Goal: Task Accomplishment & Management: Use online tool/utility

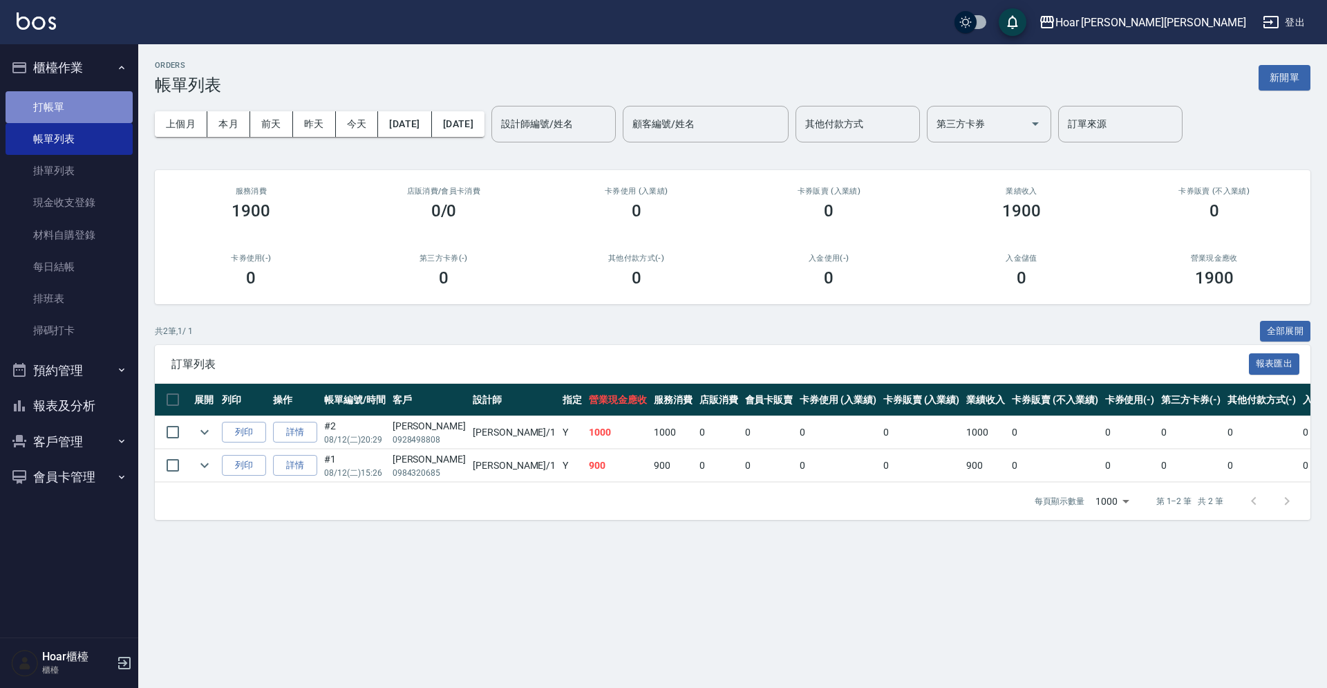
click at [57, 111] on link "打帳單" at bounding box center [69, 107] width 127 height 32
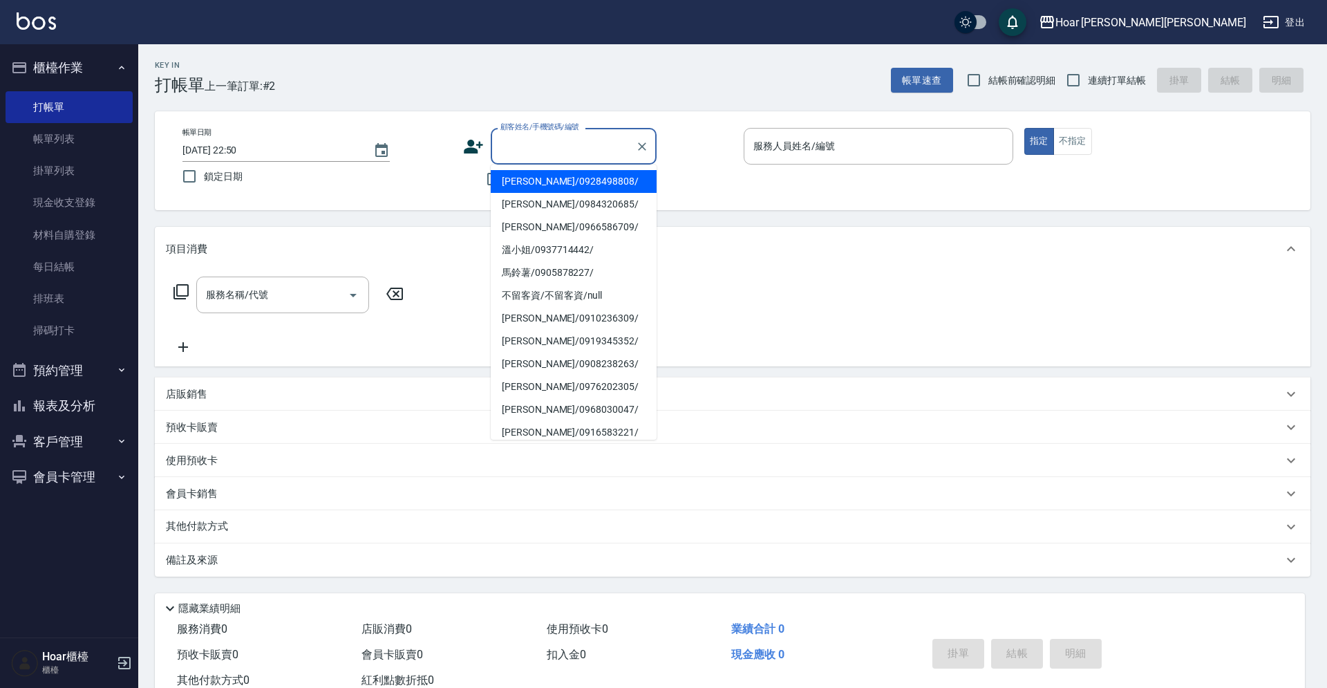
click at [541, 139] on input "顧客姓名/手機號碼/編號" at bounding box center [563, 146] width 133 height 24
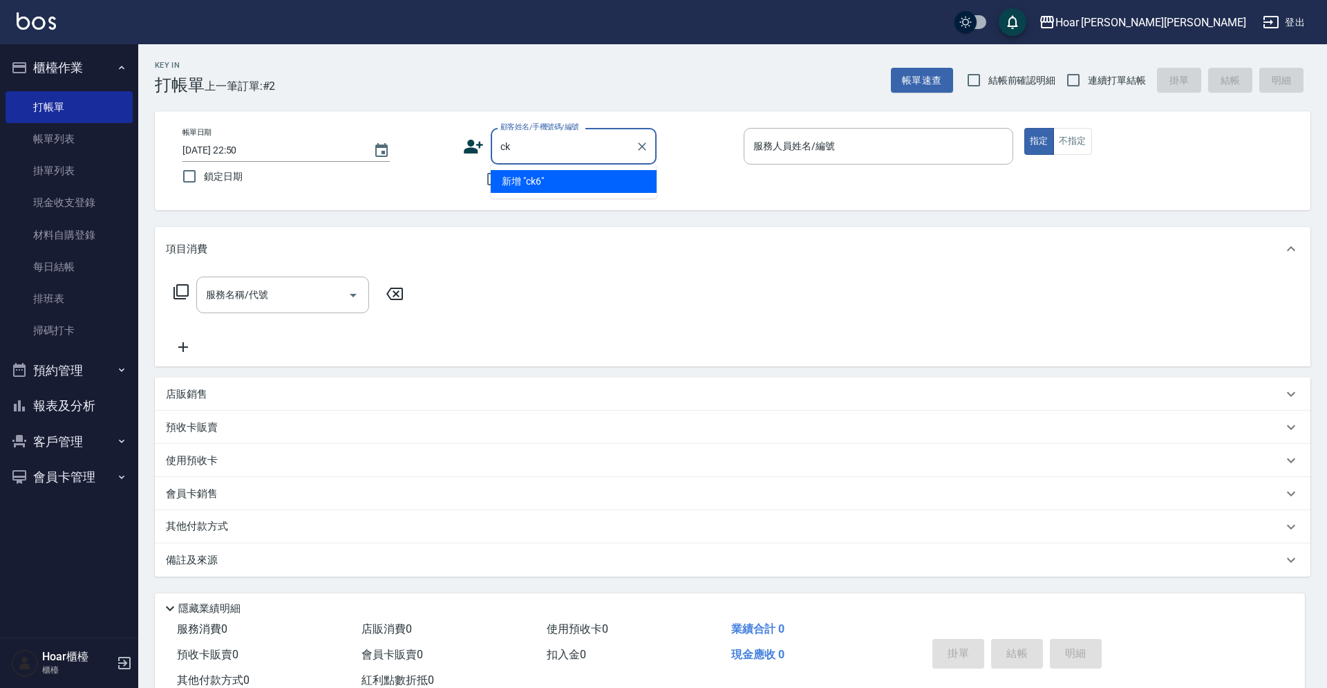
type input "c"
click at [587, 171] on li "[PERSON_NAME]/0917830817/" at bounding box center [574, 181] width 166 height 23
type input "[PERSON_NAME]/0917830817/"
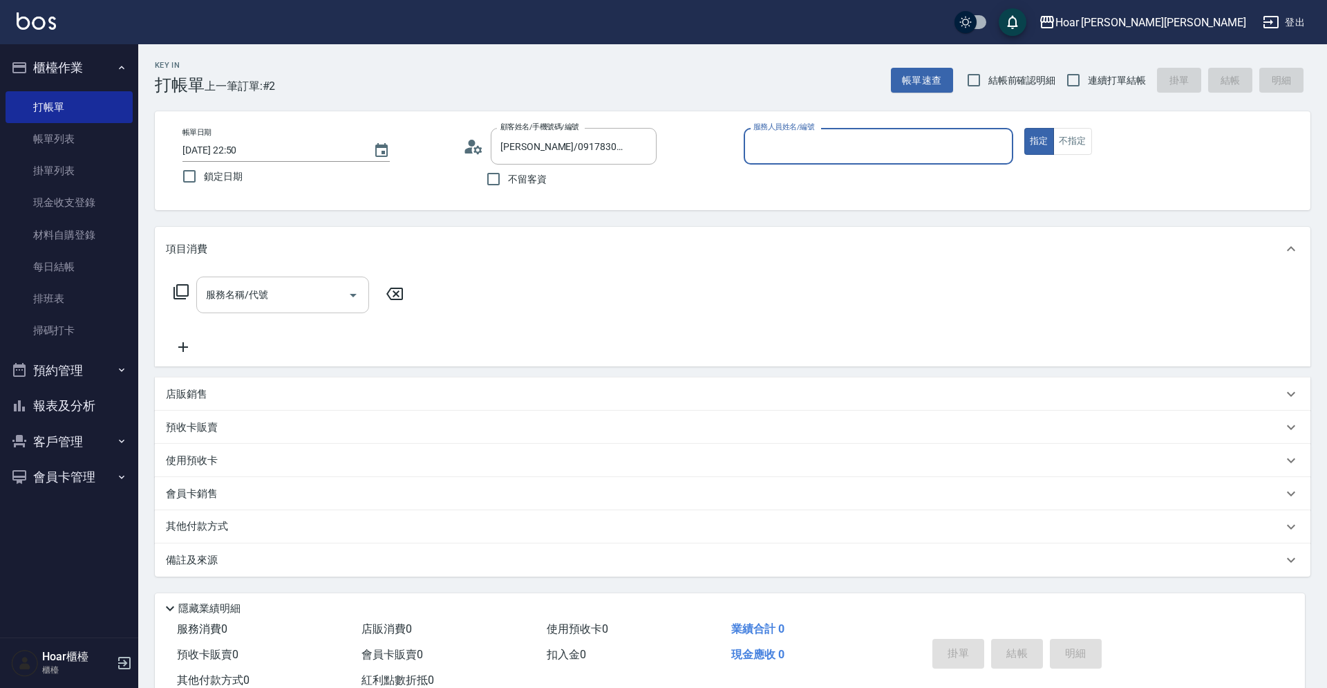
type input "RIO-2"
click at [317, 290] on input "服務名稱/代號" at bounding box center [273, 295] width 140 height 24
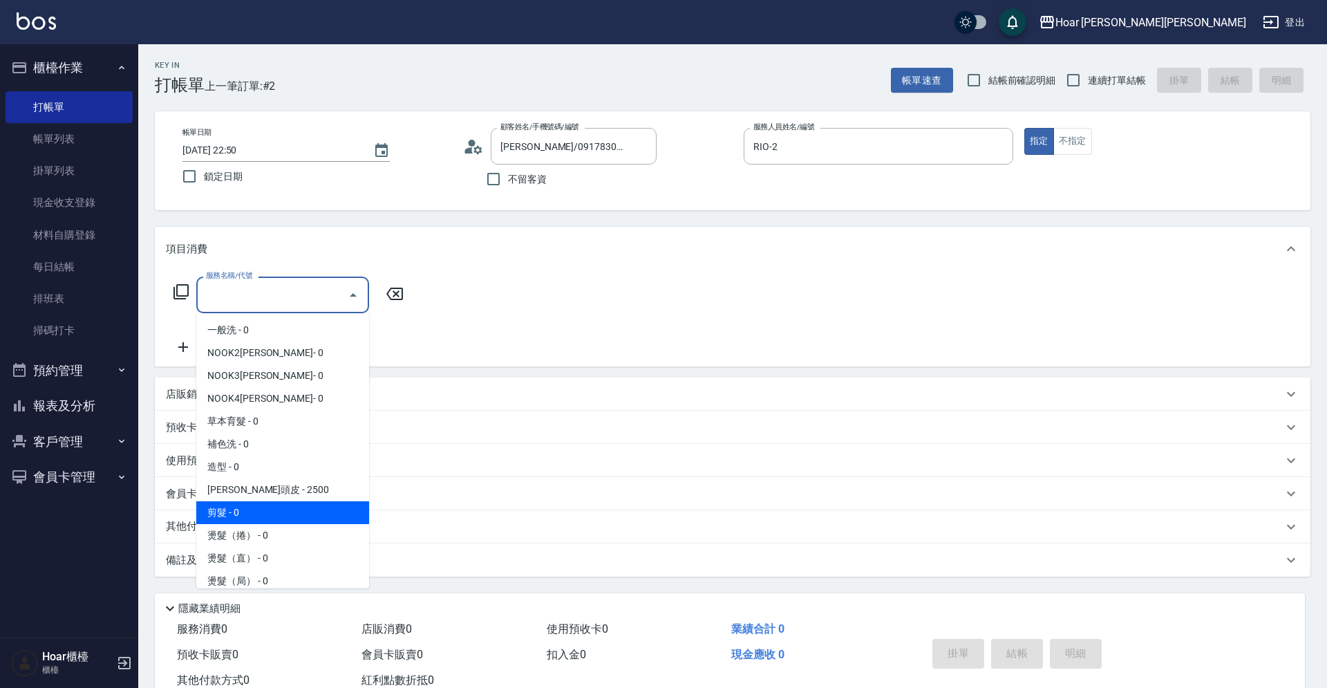
drag, startPoint x: 242, startPoint y: 507, endPoint x: 323, endPoint y: 411, distance: 125.5
click at [248, 499] on ul "一般洗 - 0 NOOK2[PERSON_NAME]- 0 NOOK3[PERSON_NAME]- 0 NOOK4[PERSON_NAME]- 0 草本育髮 …" at bounding box center [282, 450] width 173 height 275
drag, startPoint x: 306, startPoint y: 508, endPoint x: 332, endPoint y: 485, distance: 35.3
click at [306, 508] on span "剪髮 - 0" at bounding box center [282, 512] width 173 height 23
type input "剪髮(201)"
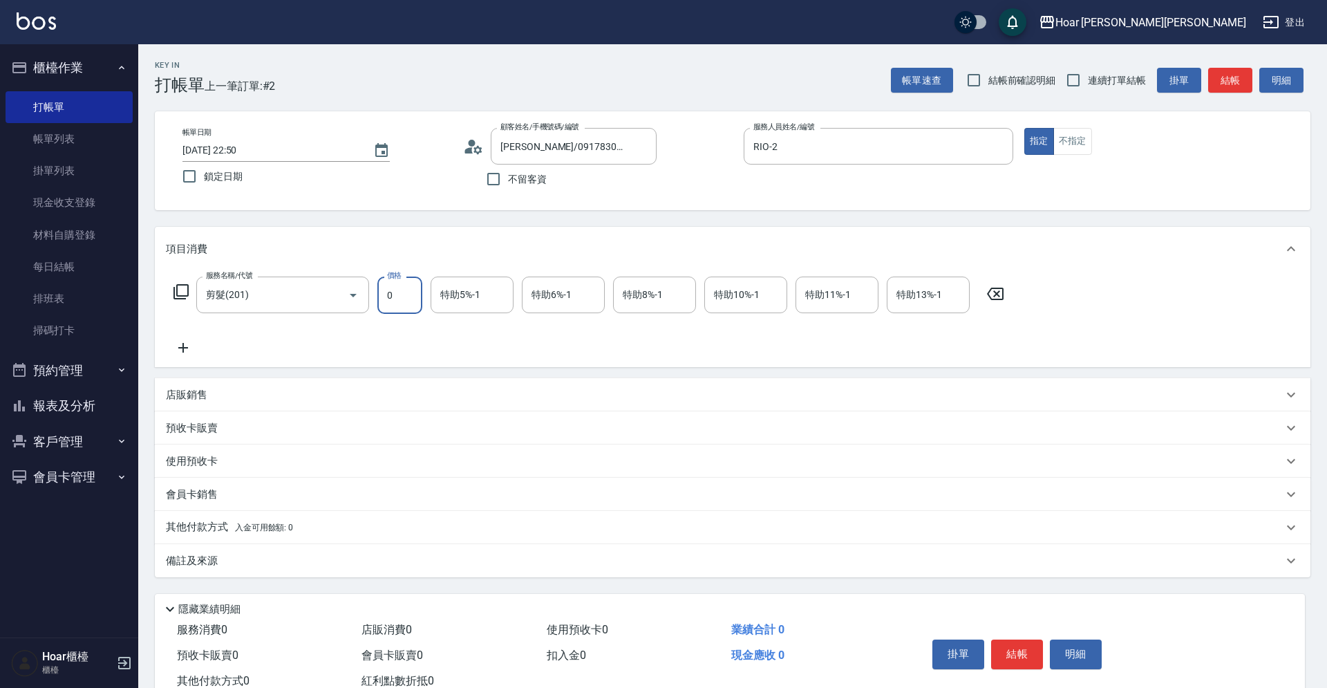
click at [411, 309] on input "0" at bounding box center [399, 294] width 45 height 37
type input "800"
click at [440, 341] on div "服務名稱/代號 剪髮(201) 服務名稱/代號 價格 800 價格 特助5%-1 特助5%-1 特助6%-1 特助6%-1 特助8%-1 特助8%-1 特助1…" at bounding box center [589, 315] width 847 height 79
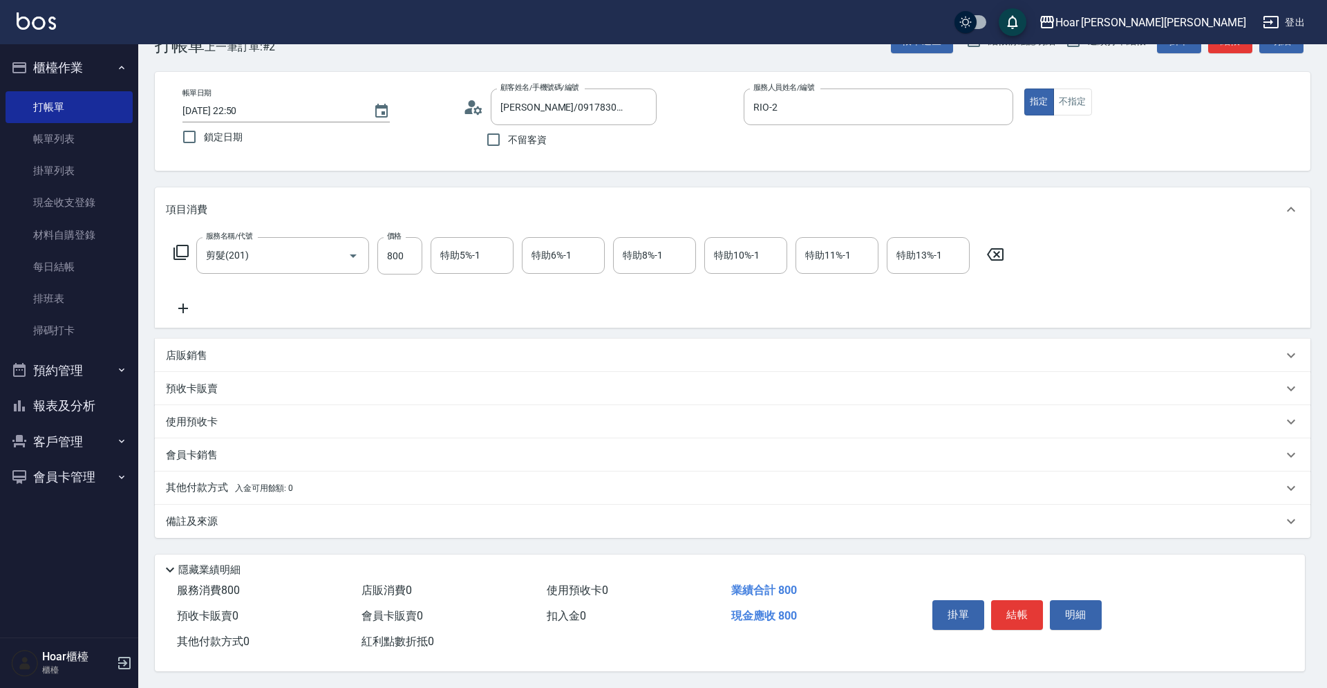
click at [188, 304] on icon at bounding box center [183, 308] width 35 height 17
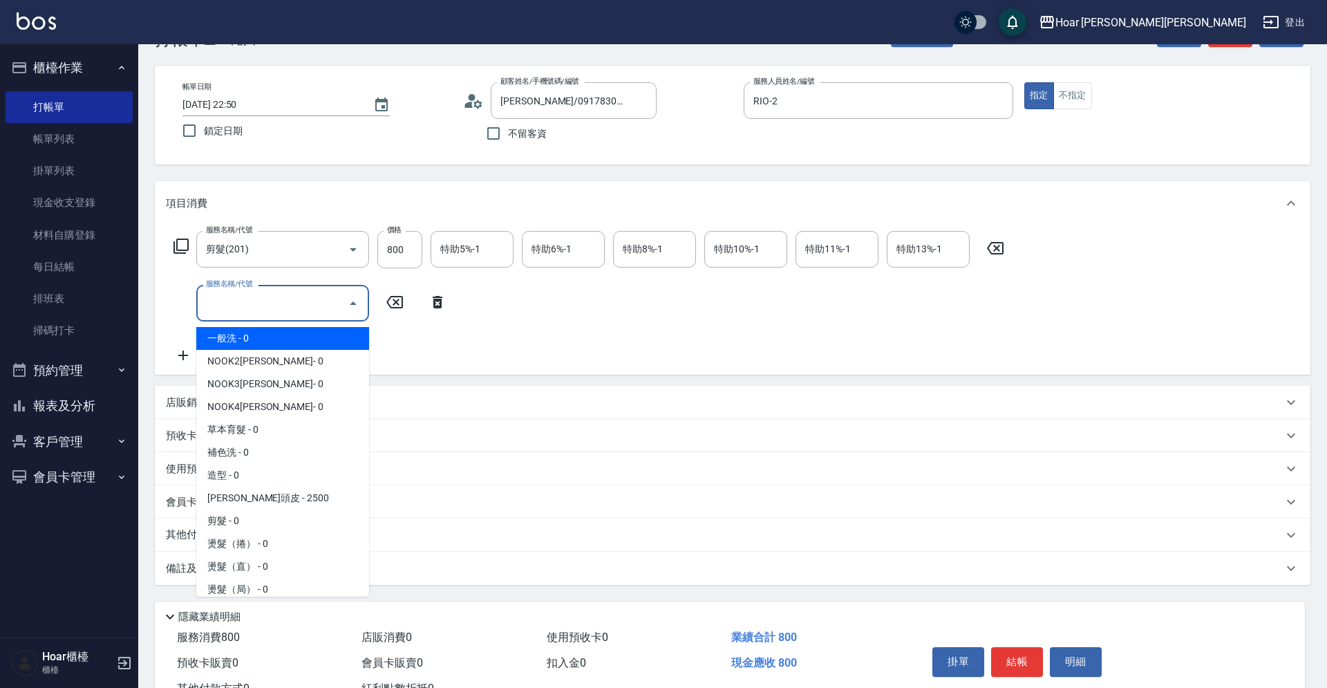
click at [244, 303] on input "服務名稱/代號" at bounding box center [273, 303] width 140 height 24
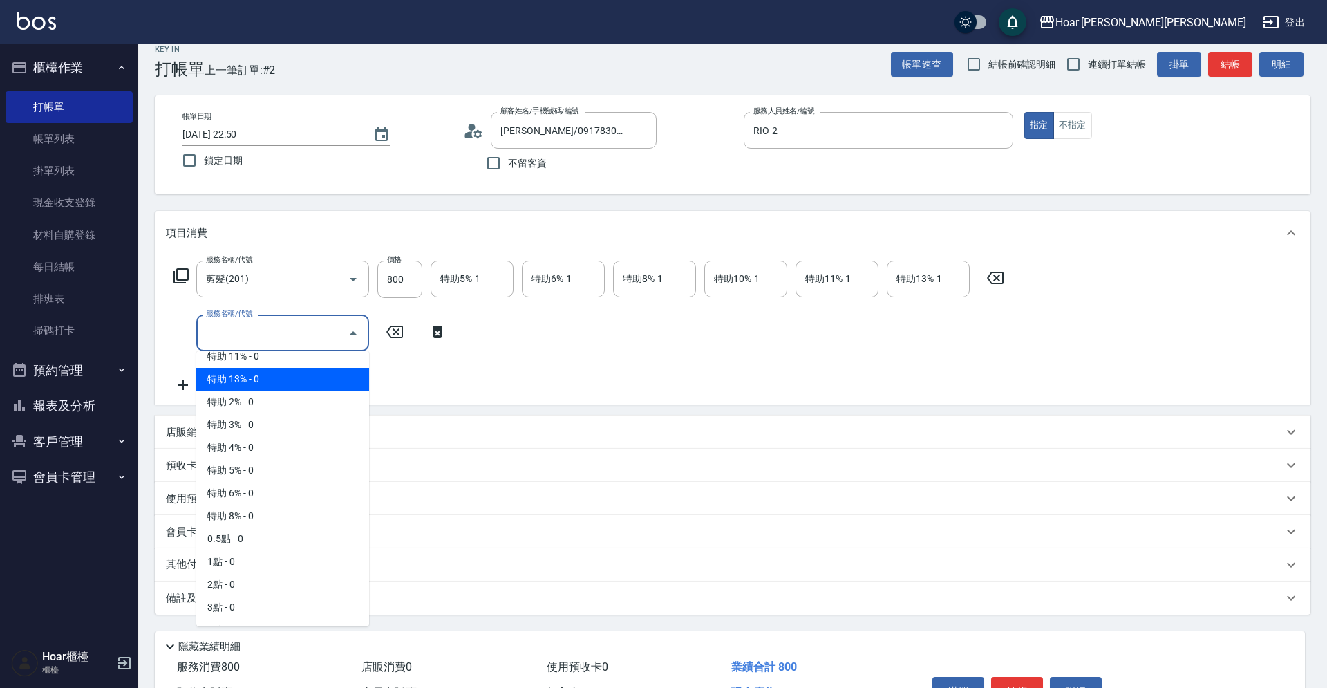
scroll to position [876, 0]
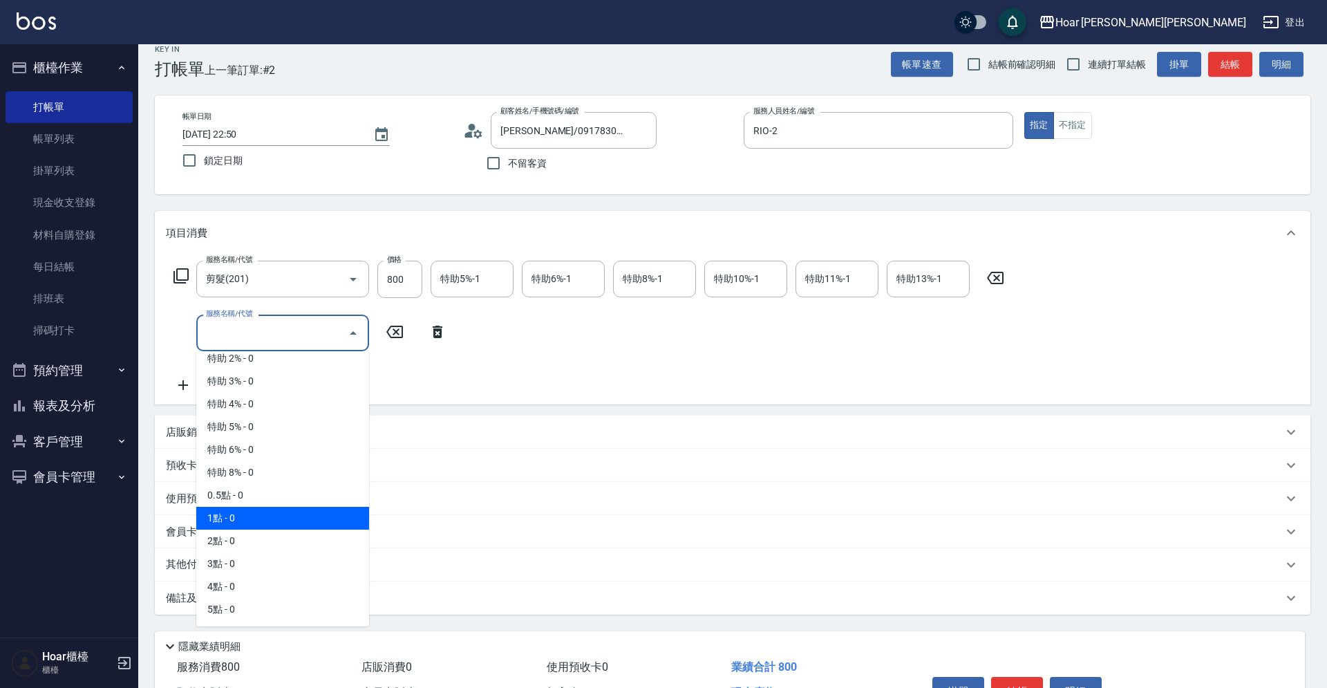
click at [243, 514] on span "1點 - 0" at bounding box center [282, 518] width 173 height 23
type input "1點(P1)"
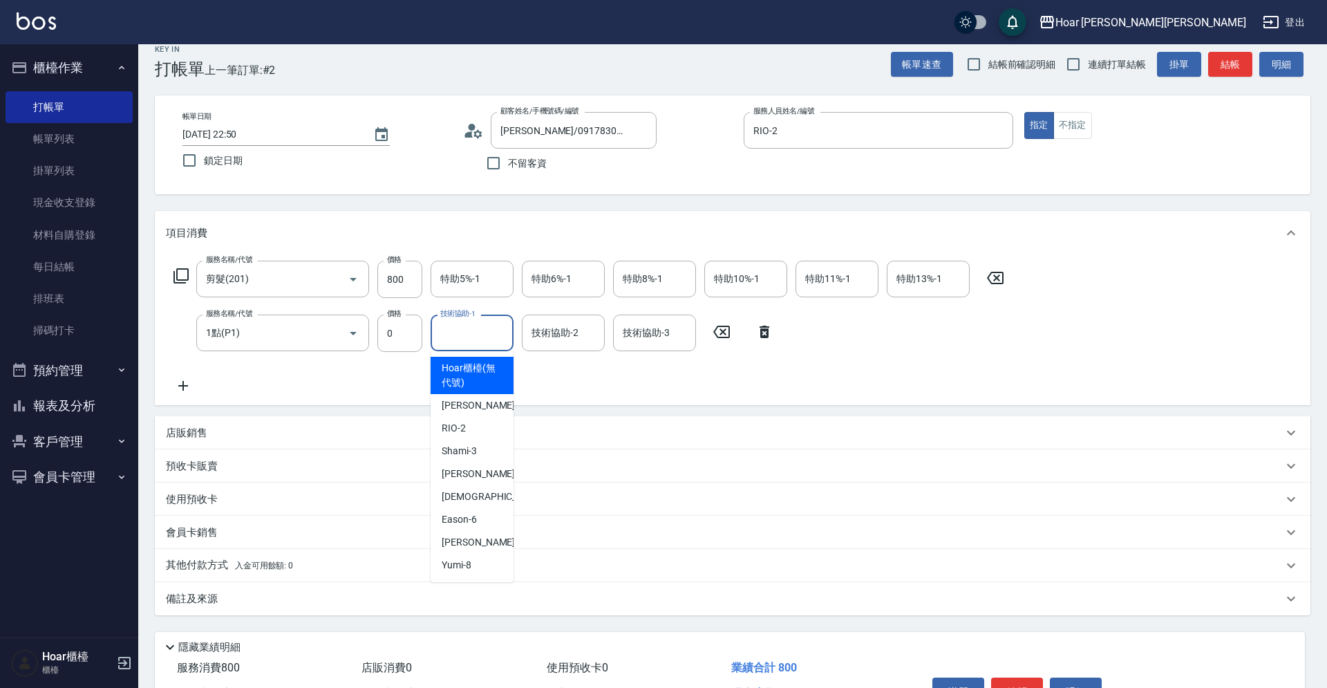
click at [462, 337] on input "技術協助-1" at bounding box center [472, 333] width 71 height 24
click at [455, 496] on span "[DEMOGRAPHIC_DATA] -5" at bounding box center [496, 496] width 109 height 15
type input "[DEMOGRAPHIC_DATA]-5"
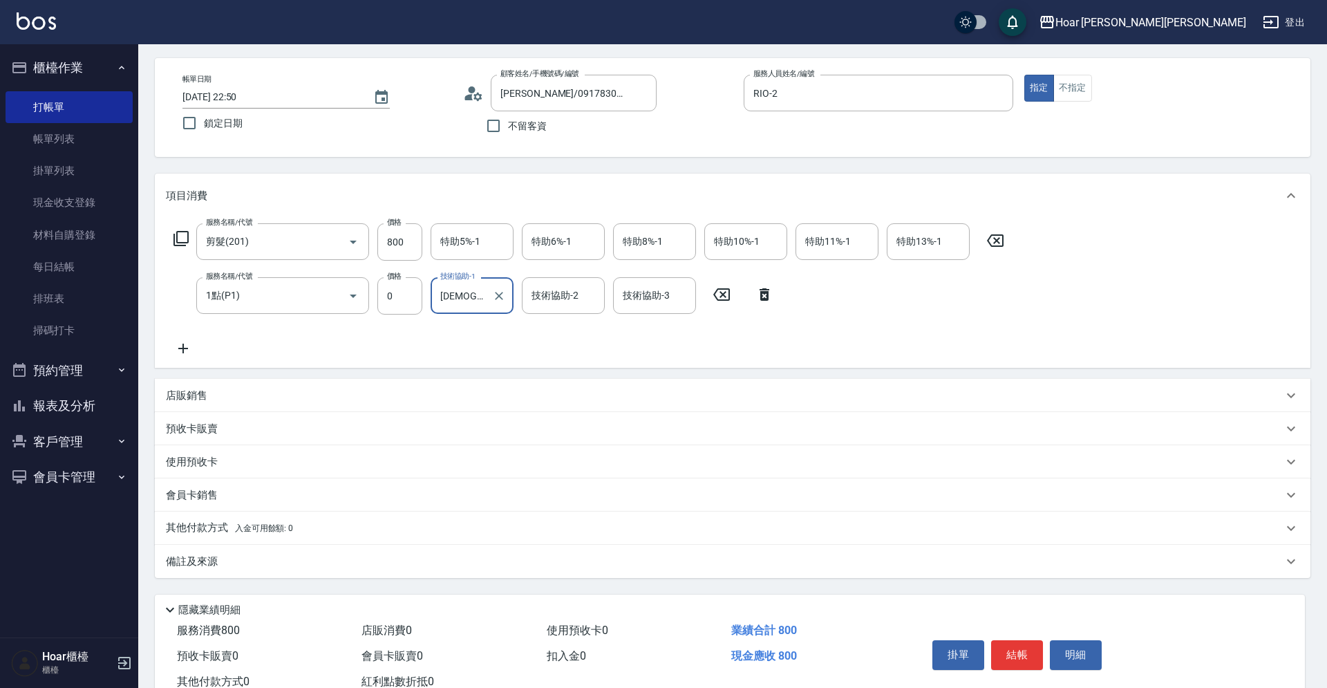
scroll to position [100, 0]
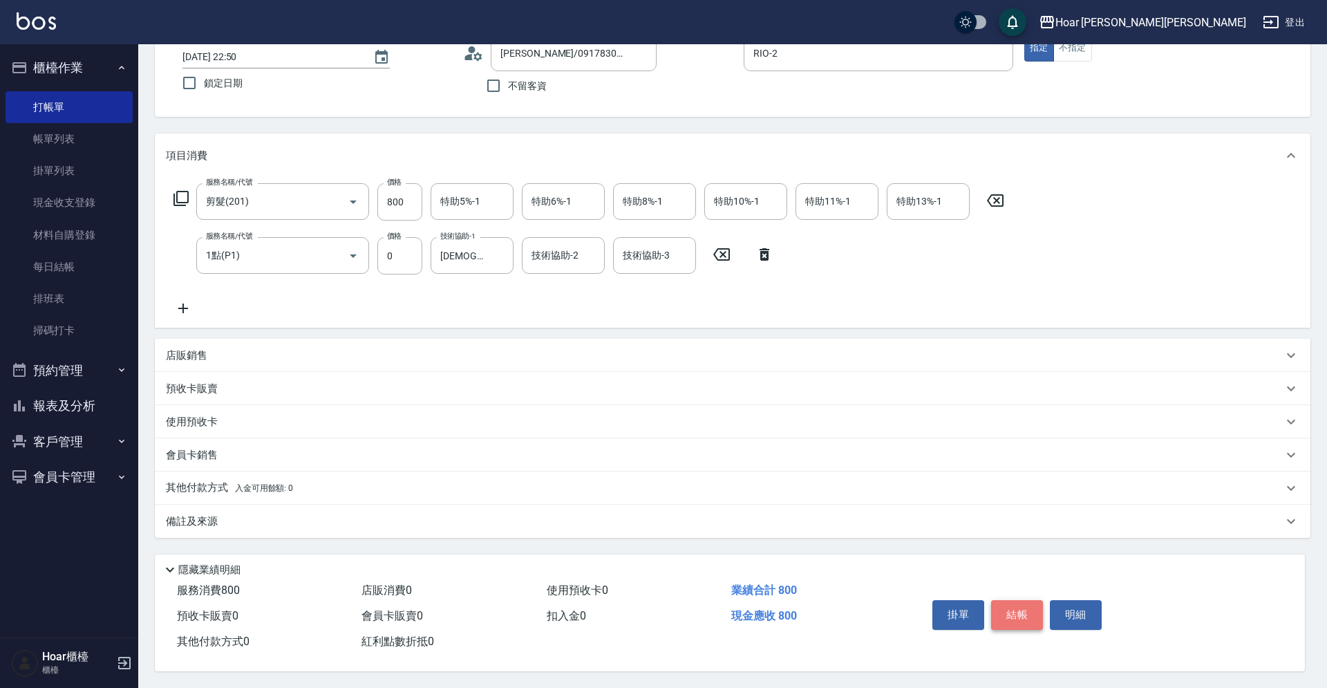
click at [1019, 610] on button "結帳" at bounding box center [1017, 614] width 52 height 29
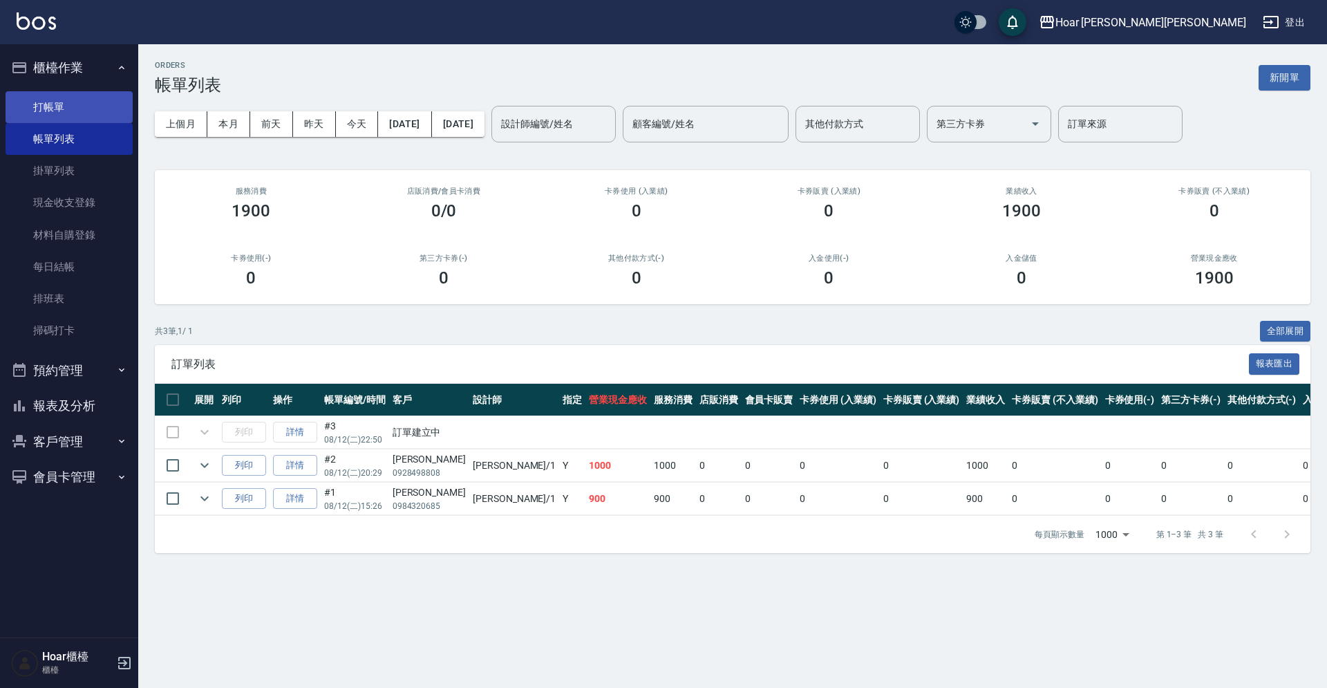
click at [106, 111] on link "打帳單" at bounding box center [69, 107] width 127 height 32
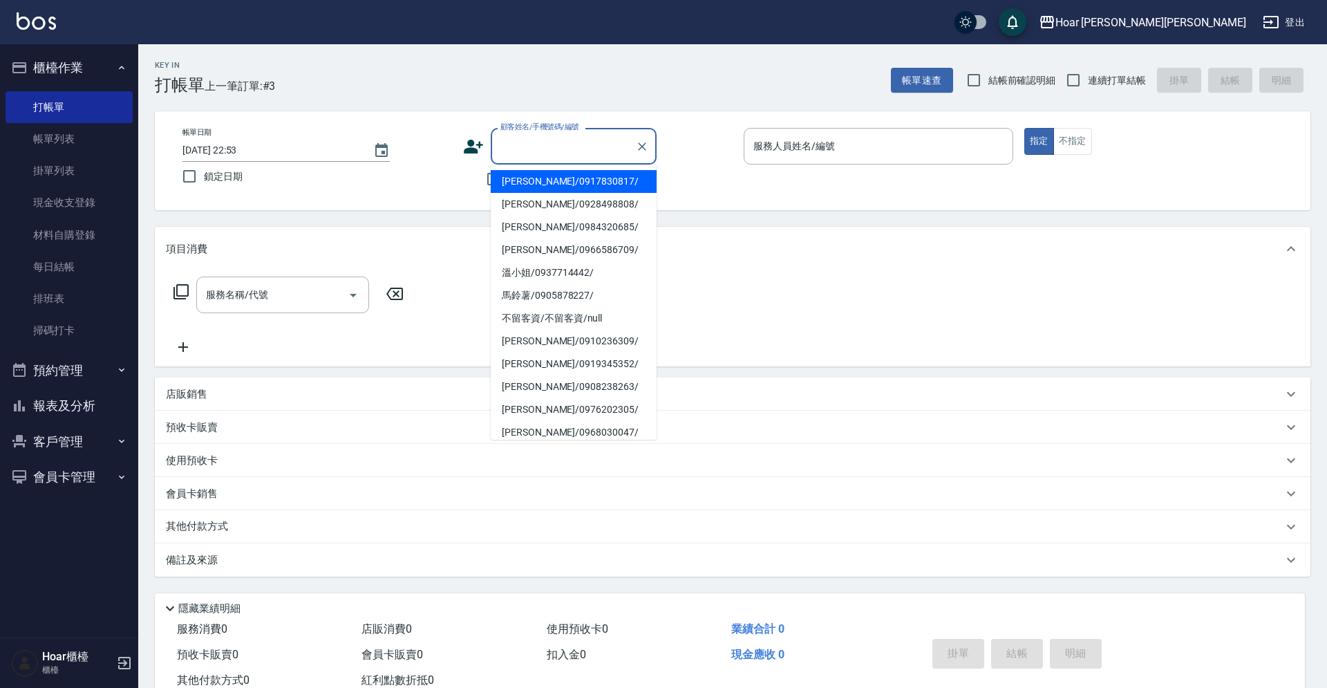
click at [532, 145] on input "顧客姓名/手機號碼/編號" at bounding box center [563, 146] width 133 height 24
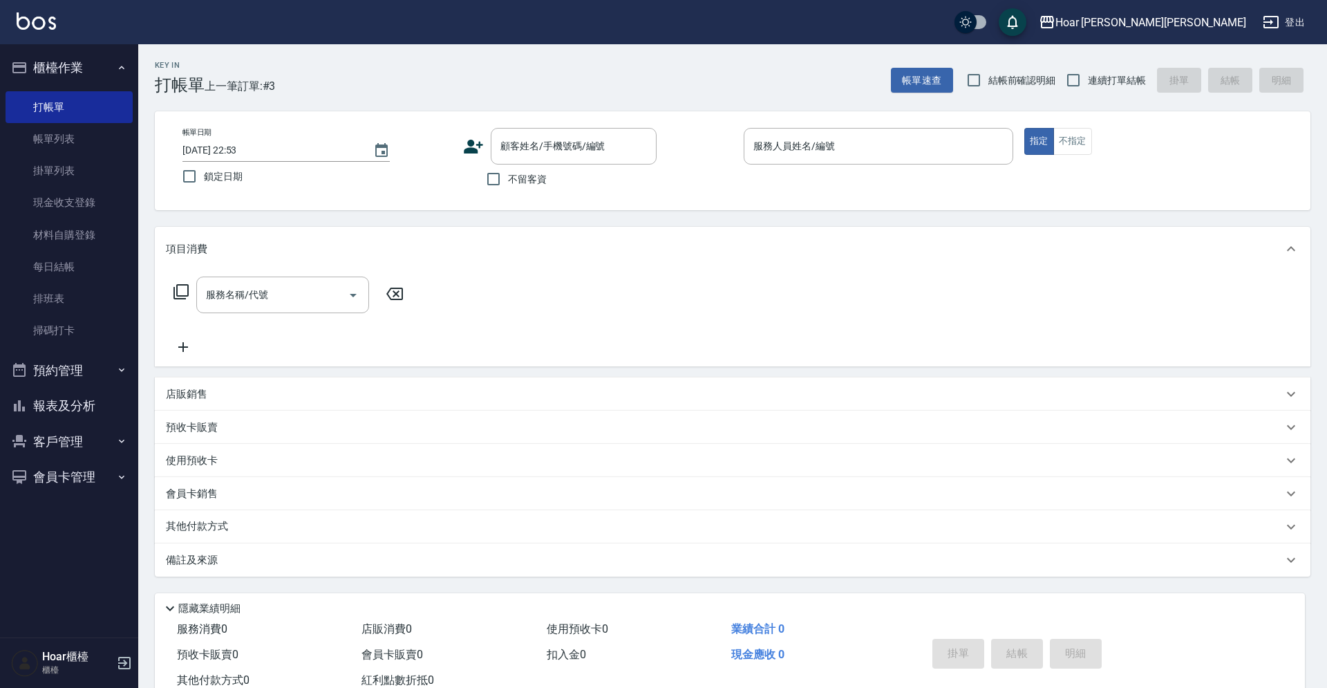
click at [413, 39] on div "Hoar [PERSON_NAME][PERSON_NAME] 登出" at bounding box center [663, 22] width 1327 height 44
click at [30, 142] on link "帳單列表" at bounding box center [69, 139] width 127 height 32
